Goal: Information Seeking & Learning: Learn about a topic

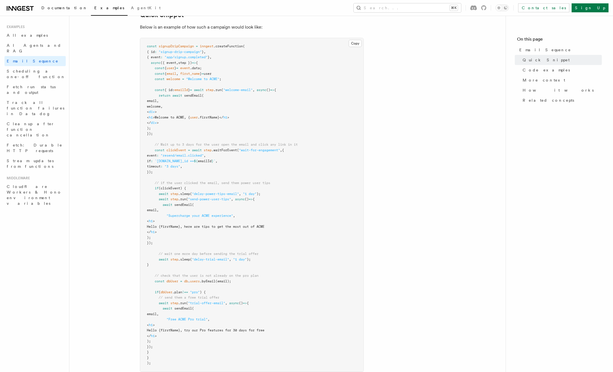
click at [39, 10] on link "Documentation" at bounding box center [64, 8] width 53 height 13
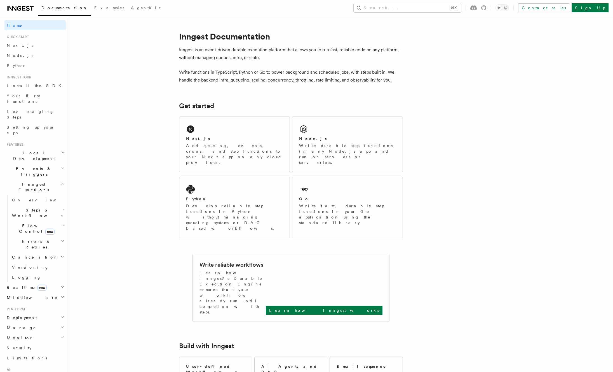
click at [48, 179] on h2 "Inngest Functions" at bounding box center [34, 187] width 61 height 16
click at [45, 179] on h2 "Inngest Functions" at bounding box center [34, 187] width 61 height 16
click at [33, 109] on span "Leveraging Steps" at bounding box center [30, 114] width 47 height 10
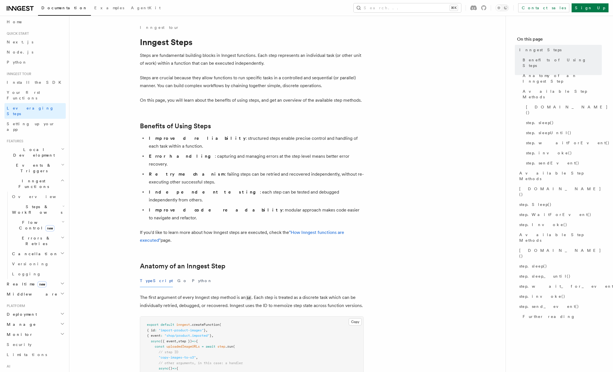
click at [46, 144] on h2 "Local Development" at bounding box center [34, 152] width 61 height 16
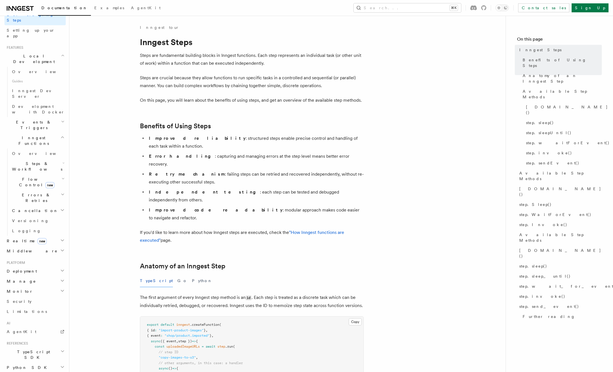
scroll to position [115, 0]
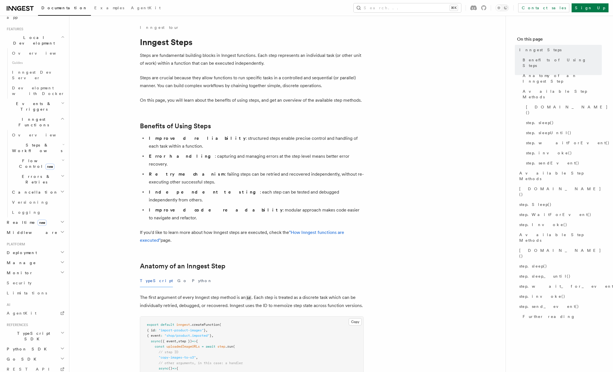
click at [45, 217] on h2 "Realtime new" at bounding box center [34, 222] width 61 height 10
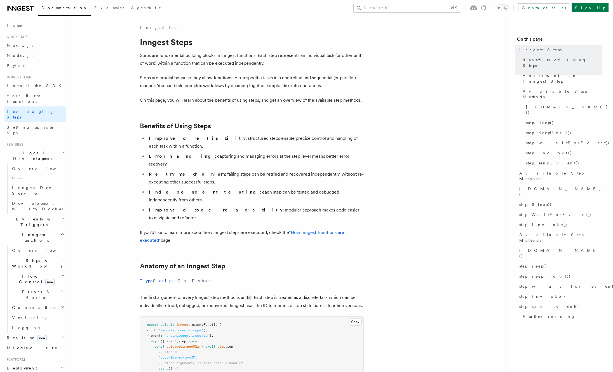
click at [36, 216] on span "Events & Triggers" at bounding box center [32, 221] width 57 height 11
click at [33, 251] on span "Sending events" at bounding box center [26, 256] width 28 height 10
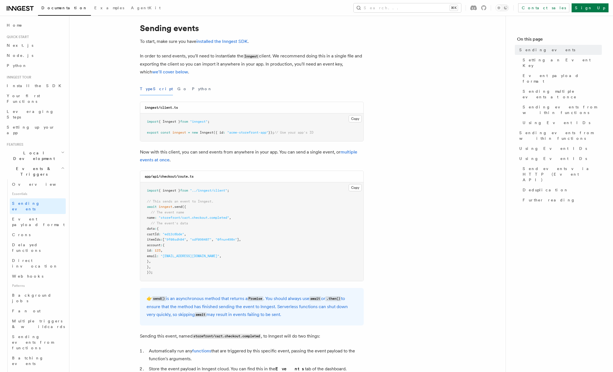
scroll to position [18, 0]
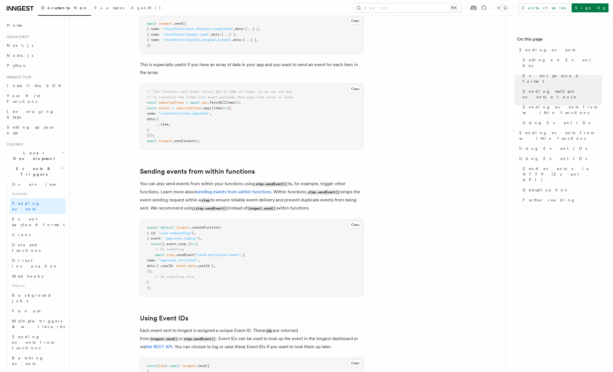
scroll to position [840, 0]
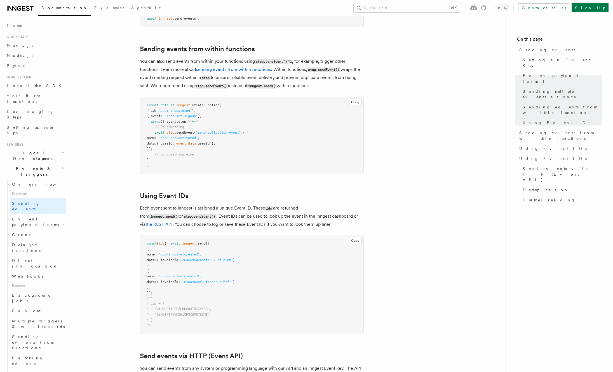
click at [115, 193] on article "Features Events & Triggers Sending events To start, make sure you have installe…" at bounding box center [287, 98] width 419 height 1828
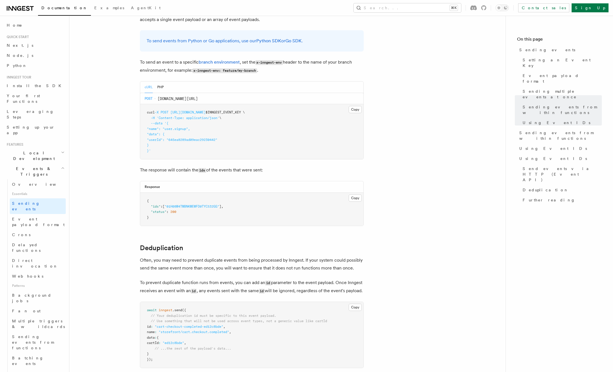
scroll to position [1481, 0]
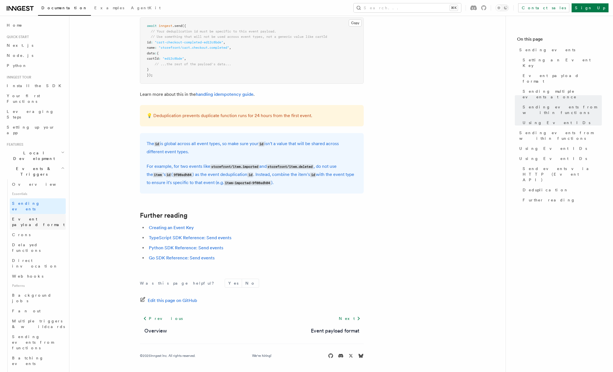
click at [38, 217] on span "Event payload format" at bounding box center [38, 222] width 53 height 10
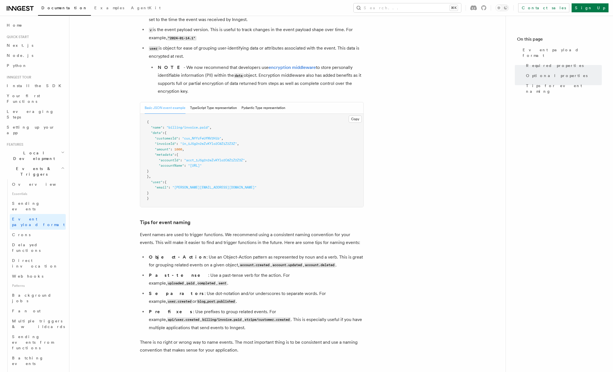
scroll to position [255, 0]
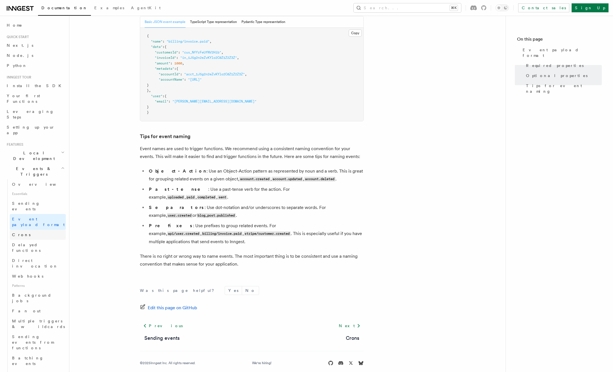
click at [34, 230] on link "Crons" at bounding box center [38, 235] width 56 height 10
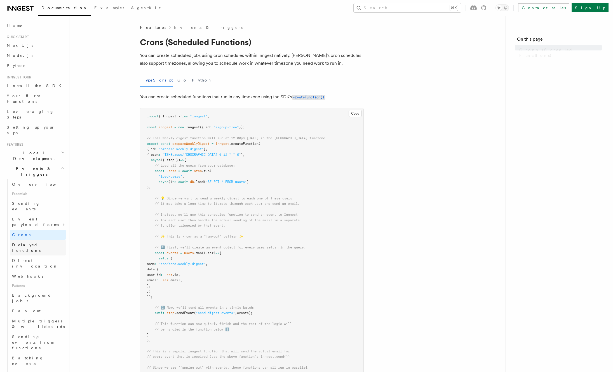
click at [34, 242] on span "Delayed functions" at bounding box center [26, 247] width 29 height 10
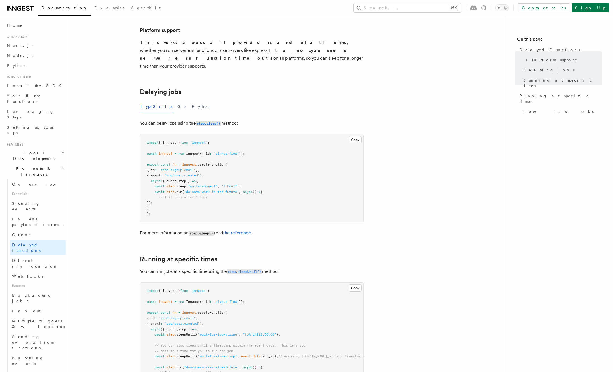
scroll to position [129, 0]
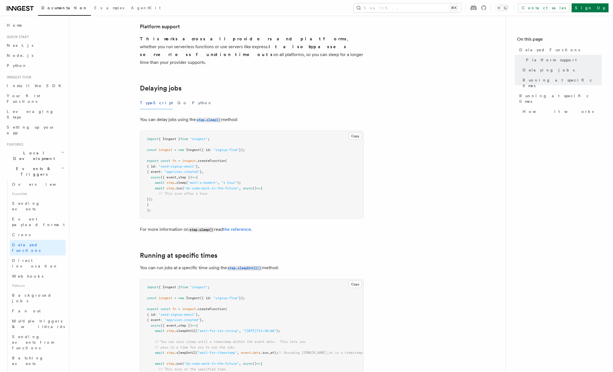
click at [127, 232] on article "Features Events & Triggers Delayed Functions You can easily enqueue jobs in the…" at bounding box center [287, 258] width 419 height 724
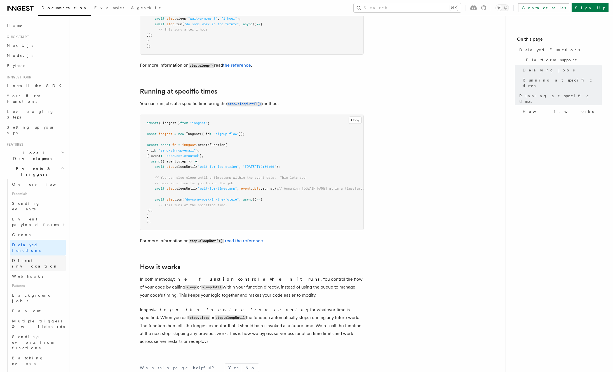
click at [45, 255] on link "Direct invocation" at bounding box center [38, 263] width 56 height 16
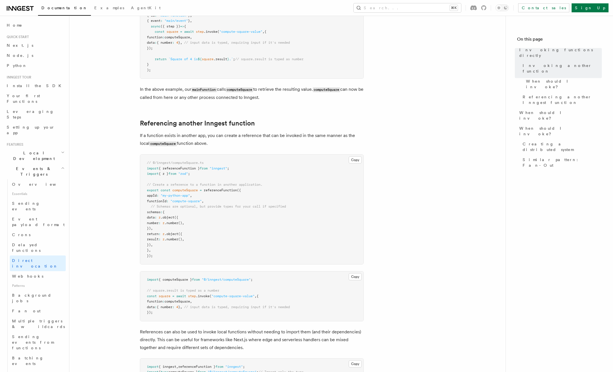
scroll to position [664, 0]
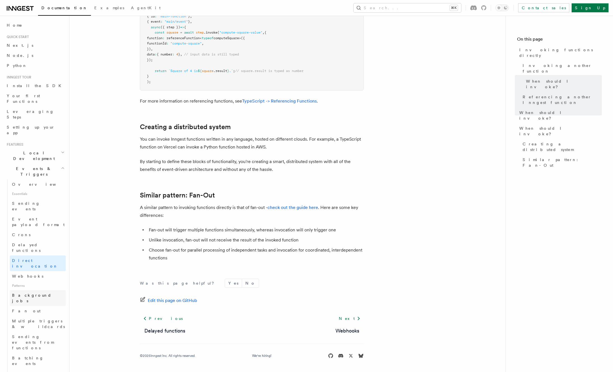
click at [28, 293] on span "Background jobs" at bounding box center [31, 298] width 39 height 10
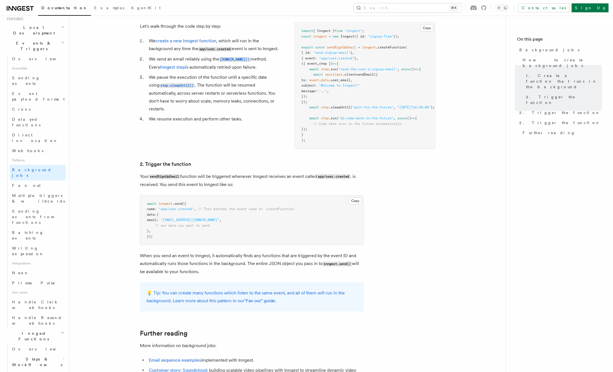
scroll to position [387, 0]
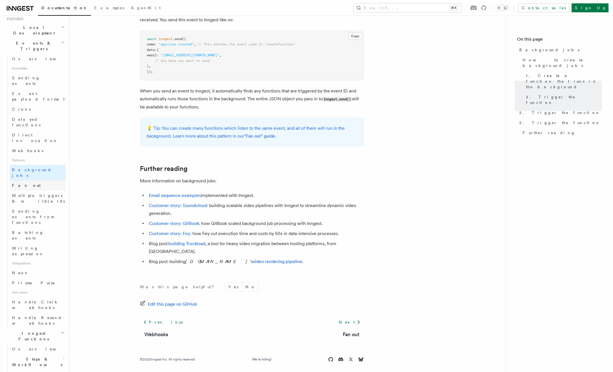
click at [19, 183] on span "Fan out" at bounding box center [26, 185] width 29 height 4
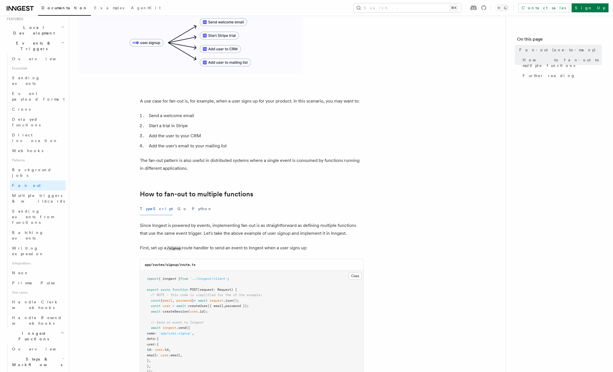
scroll to position [122, 0]
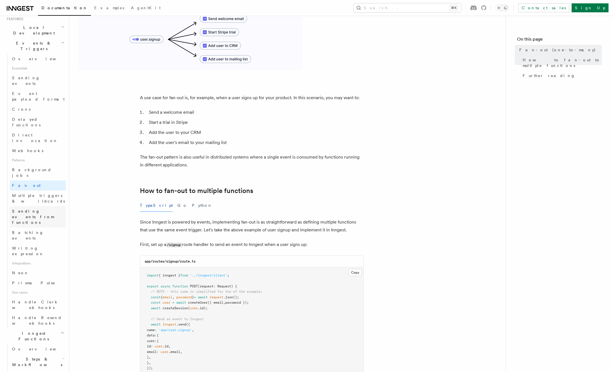
click at [30, 209] on span "Sending events from functions" at bounding box center [33, 217] width 42 height 16
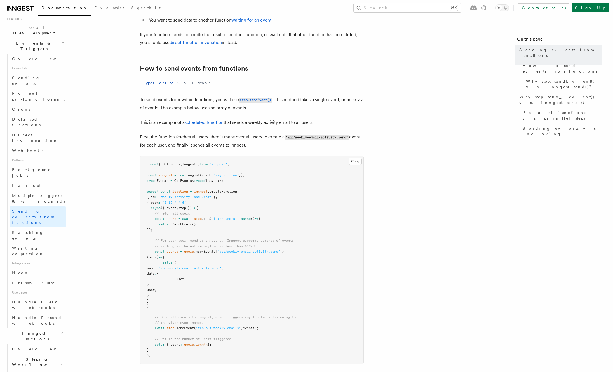
scroll to position [102, 0]
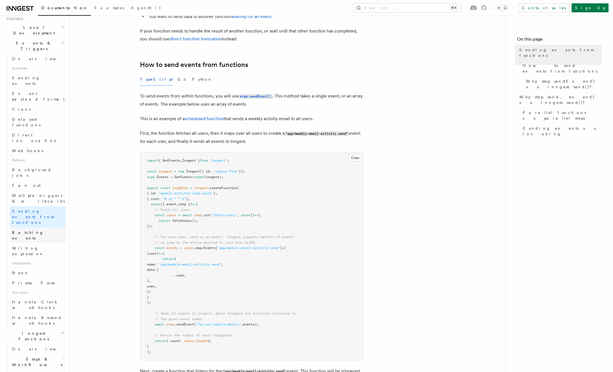
click at [36, 230] on span "Batching events" at bounding box center [28, 235] width 32 height 10
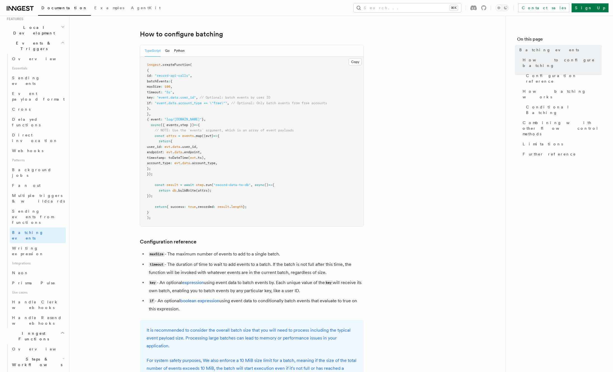
scroll to position [94, 0]
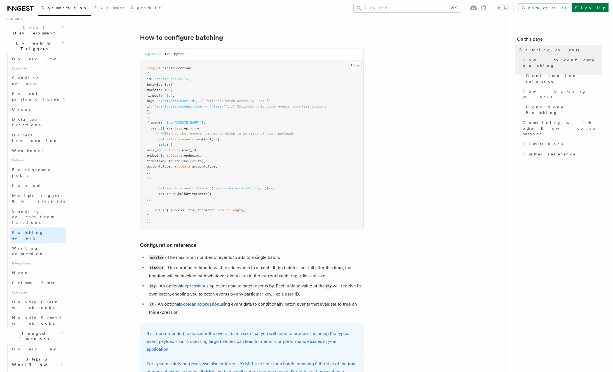
click at [111, 126] on article "Features Events & Triggers Batching events Batching allows a function to proces…" at bounding box center [287, 362] width 419 height 863
click at [167, 86] on span "batchEvents" at bounding box center [158, 85] width 22 height 4
click at [110, 146] on article "Features Events & Triggers Batching events Batching allows a function to proces…" at bounding box center [287, 362] width 419 height 863
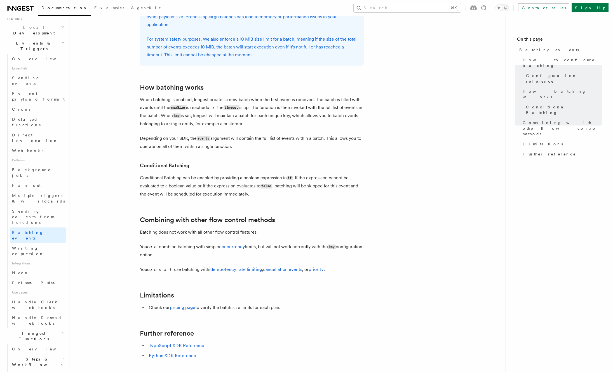
scroll to position [516, 0]
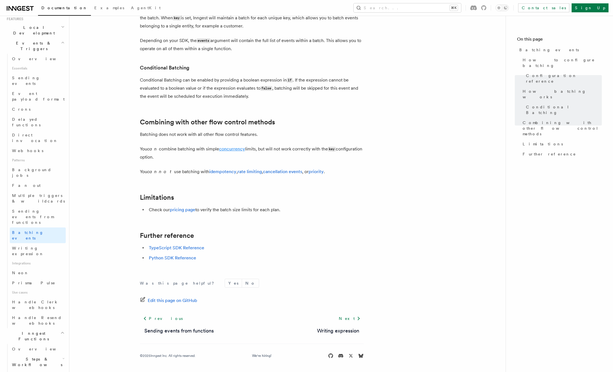
click at [226, 151] on link "concurrency" at bounding box center [232, 148] width 26 height 5
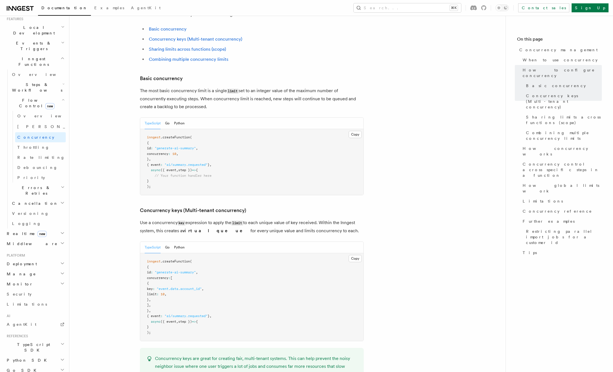
scroll to position [415, 0]
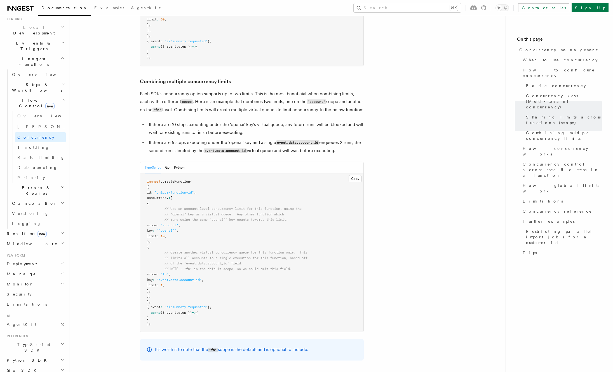
scroll to position [872, 0]
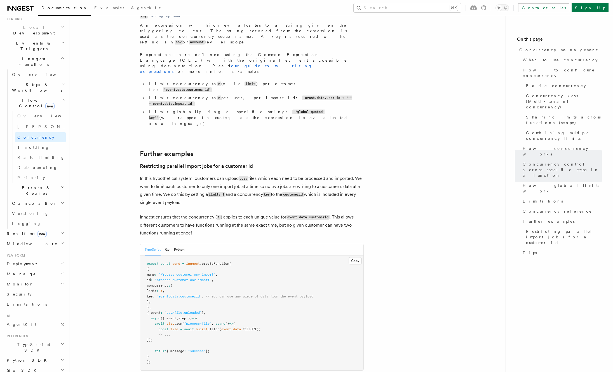
scroll to position [2129, 0]
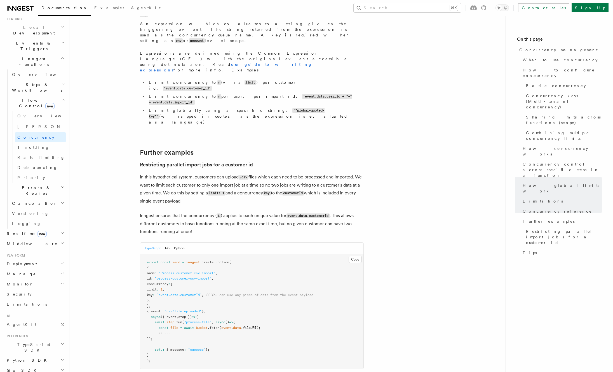
click at [32, 144] on span "Throttling" at bounding box center [33, 147] width 32 height 6
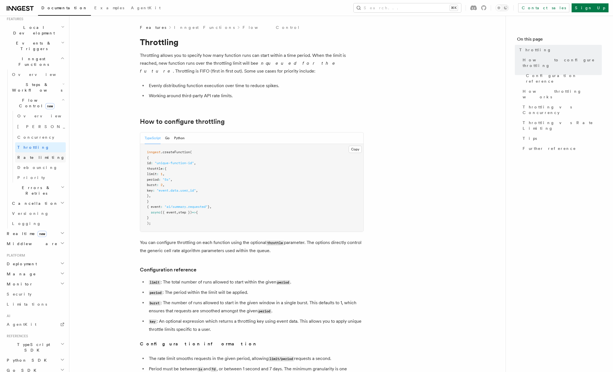
click at [25, 155] on span "Rate limiting" at bounding box center [41, 157] width 48 height 4
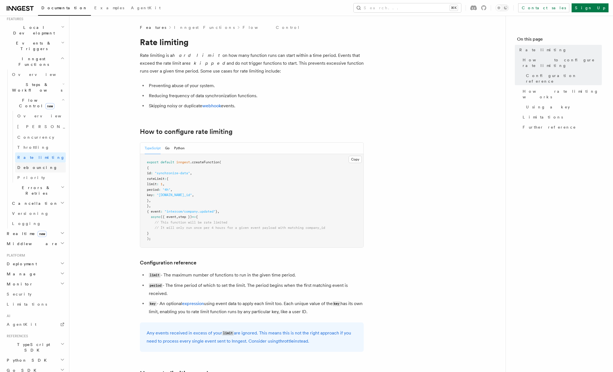
click at [23, 165] on span "Debouncing" at bounding box center [37, 167] width 40 height 4
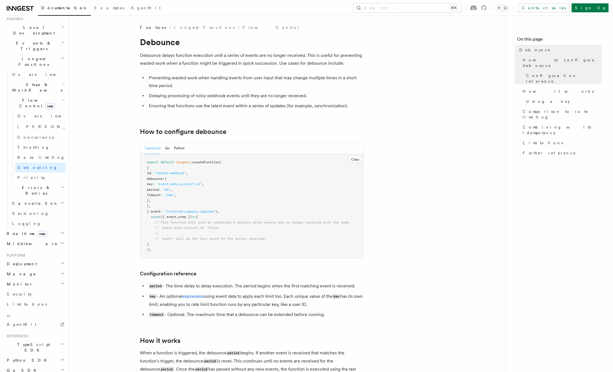
scroll to position [148, 0]
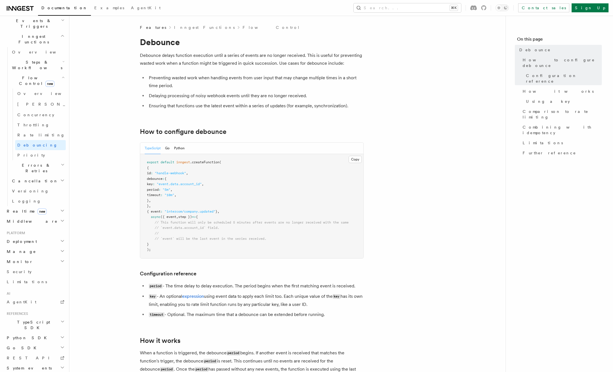
click at [29, 113] on span "Concurrency" at bounding box center [35, 115] width 37 height 4
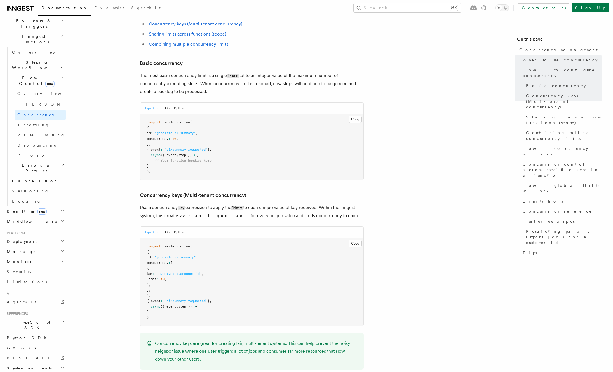
scroll to position [401, 0]
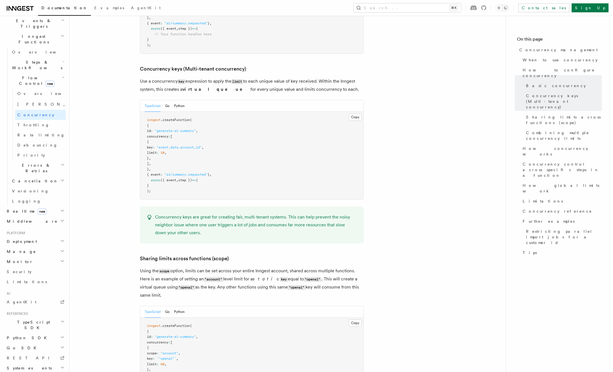
scroll to position [499, 0]
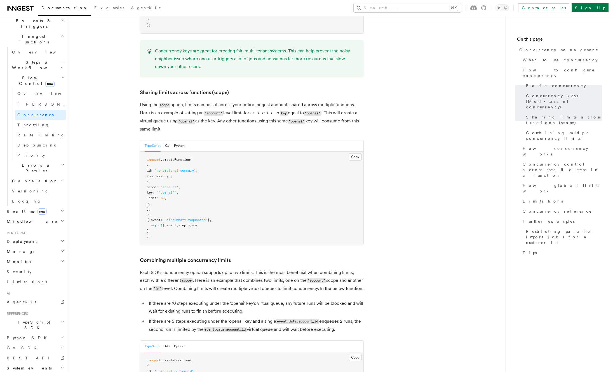
scroll to position [633, 0]
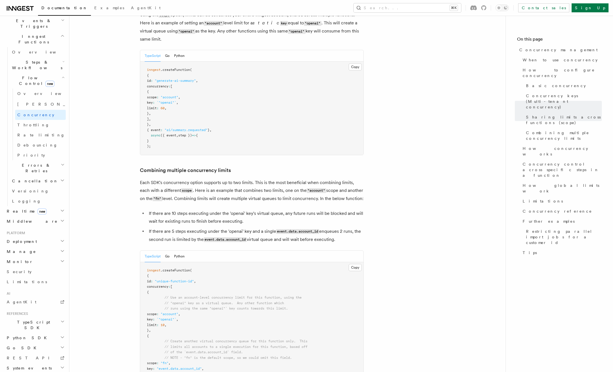
scroll to position [853, 0]
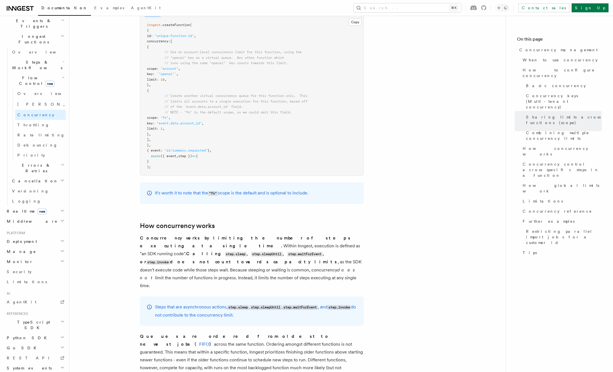
click at [112, 162] on article "Features Inngest Functions Flow Control Concurrency management Limiting concurr…" at bounding box center [287, 364] width 419 height 2622
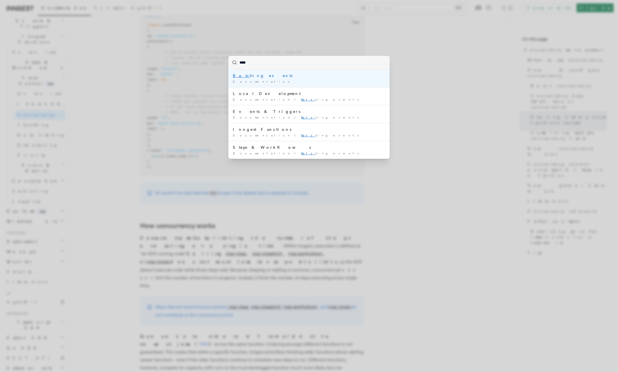
type input "*****"
click at [245, 78] on div "Batch ing events" at bounding box center [309, 76] width 152 height 6
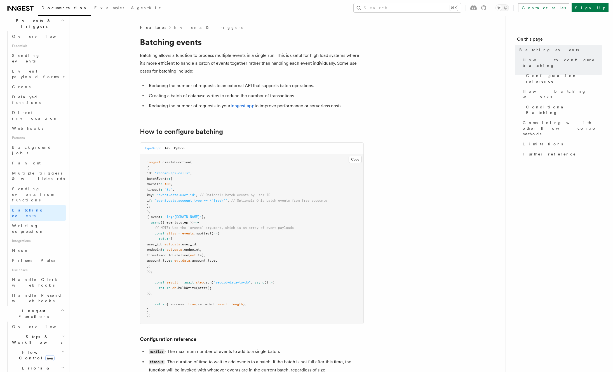
scroll to position [69, 0]
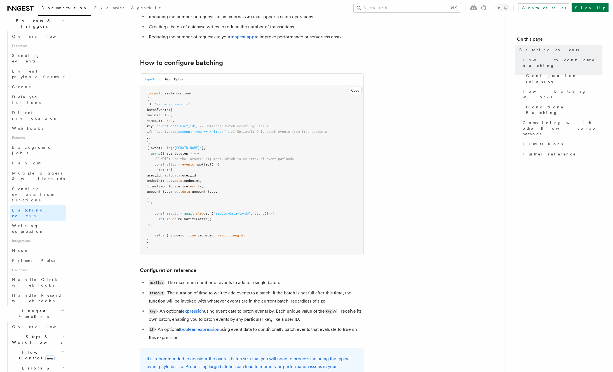
click at [305, 178] on pre "inngest .createFunction ( { id : "record-api-calls" , batchEvents : { maxSize :…" at bounding box center [251, 170] width 223 height 170
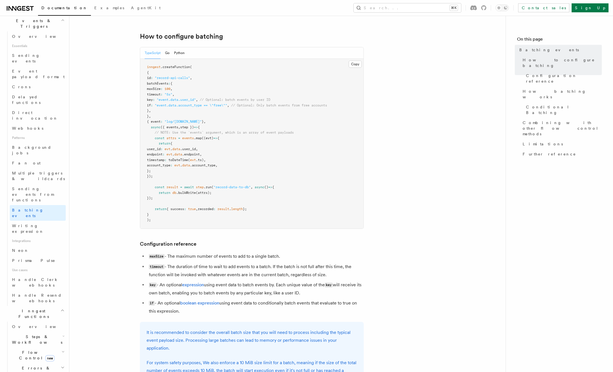
scroll to position [45, 0]
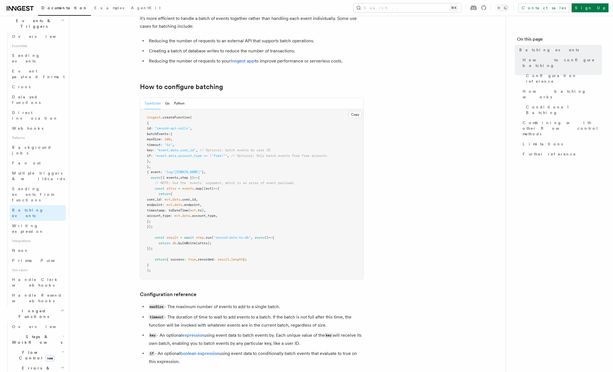
click at [167, 133] on span "batchEvents" at bounding box center [158, 134] width 22 height 4
click at [233, 136] on pre "inngest .createFunction ( { id : "record-api-calls" , batchEvents : { maxSize :…" at bounding box center [251, 194] width 223 height 170
click at [161, 139] on span "maxSize" at bounding box center [154, 139] width 14 height 4
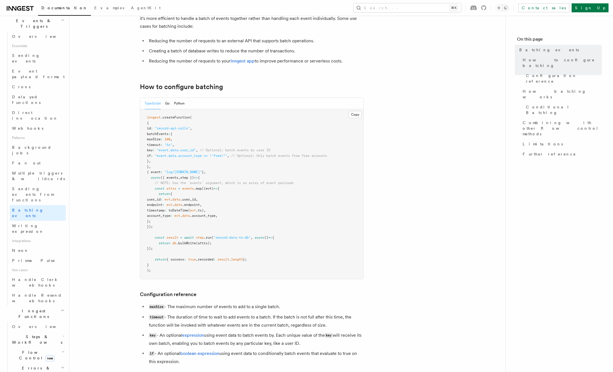
click at [161, 139] on span "maxSize" at bounding box center [154, 139] width 14 height 4
click at [222, 141] on pre "inngest .createFunction ( { id : "record-api-calls" , batchEvents : { maxSize :…" at bounding box center [251, 194] width 223 height 170
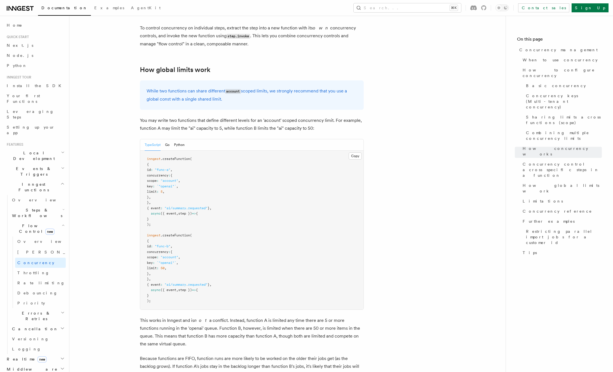
scroll to position [1682, 0]
